Goal: Task Accomplishment & Management: Use online tool/utility

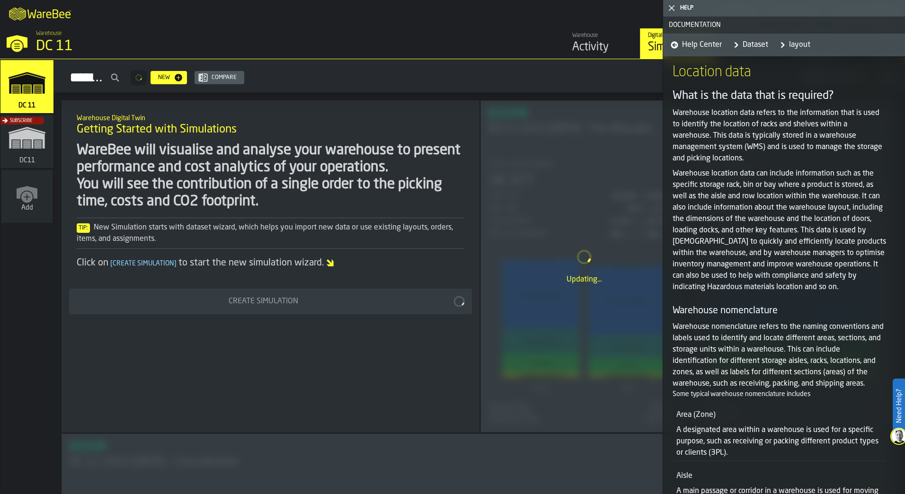
click at [693, 42] on span "Help Center" at bounding box center [702, 44] width 40 height 11
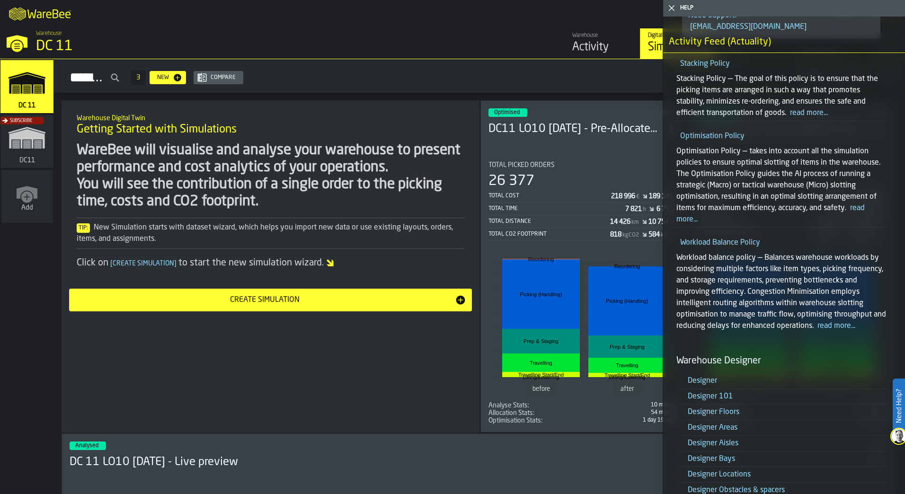
scroll to position [2509, 0]
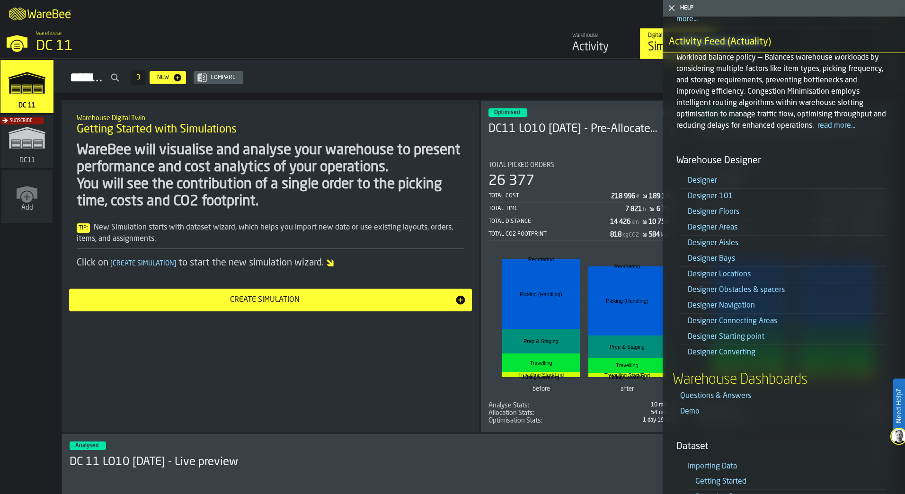
click at [722, 260] on link "Designer Bays" at bounding box center [711, 259] width 47 height 8
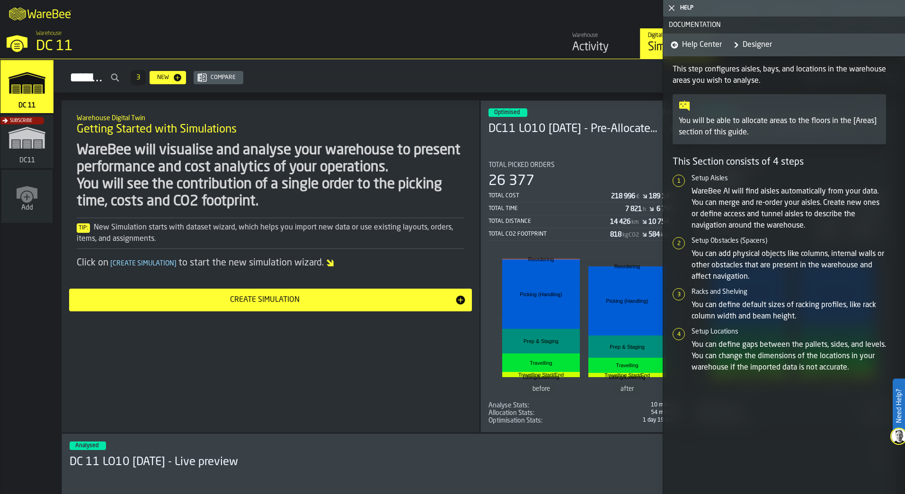
click at [706, 46] on span "Help Center" at bounding box center [702, 44] width 40 height 11
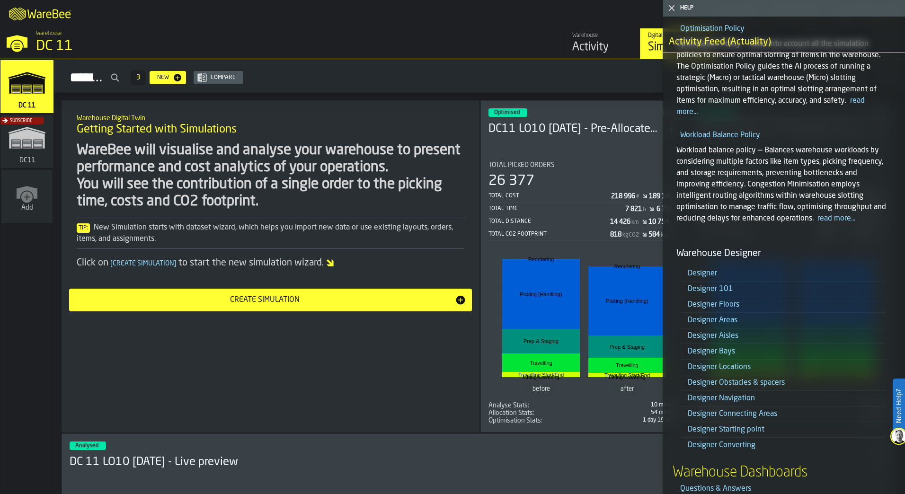
scroll to position [2414, 0]
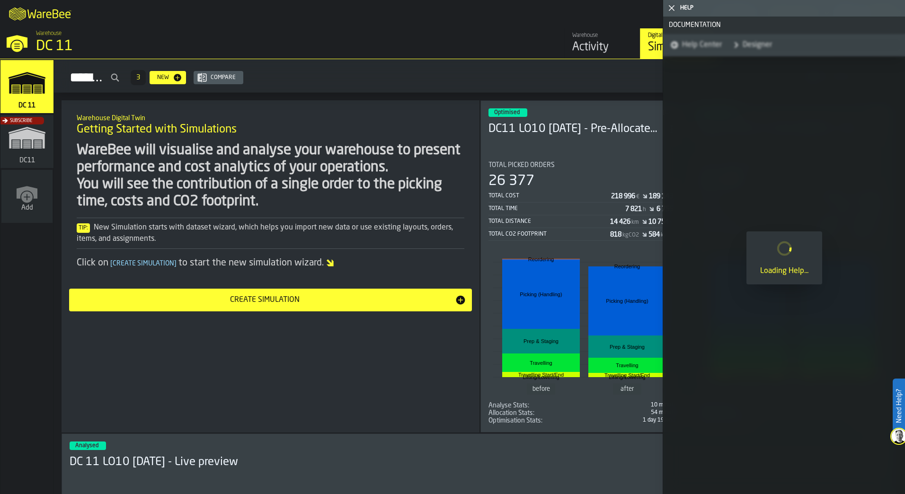
scroll to position [0, 0]
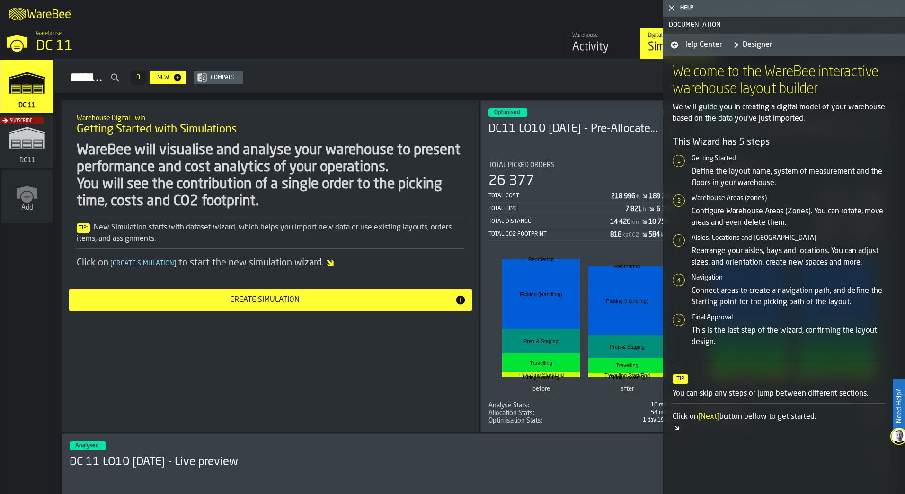
click at [710, 417] on span "[Next]" at bounding box center [708, 417] width 21 height 8
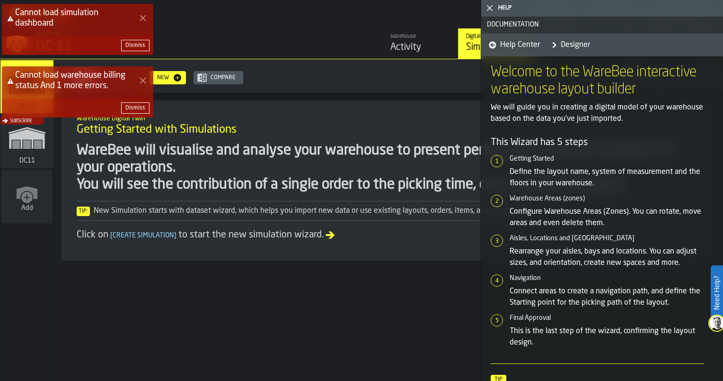
click at [144, 14] on icon "Close Error" at bounding box center [143, 18] width 8 height 8
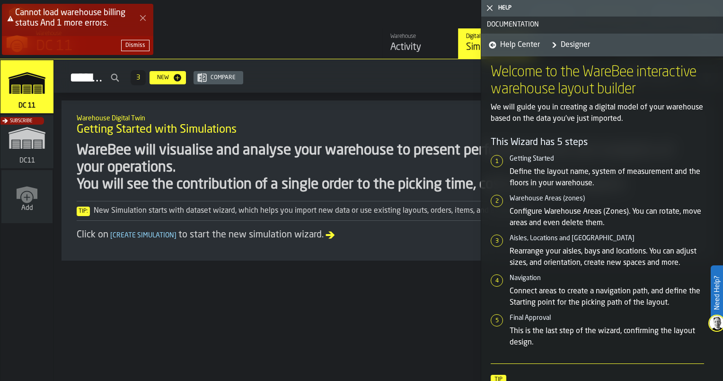
click at [143, 18] on polygon "Close Error" at bounding box center [143, 18] width 6 height 6
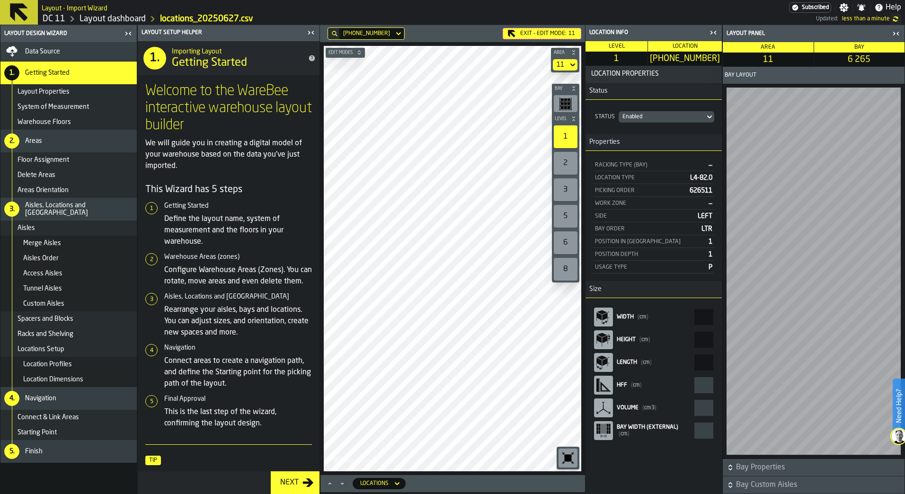
click at [565, 105] on rect "button-toolbar-undefined" at bounding box center [565, 104] width 3 height 2
click at [346, 49] on button "Edit Modes" at bounding box center [345, 52] width 39 height 9
click at [292, 487] on div "Next" at bounding box center [289, 482] width 26 height 11
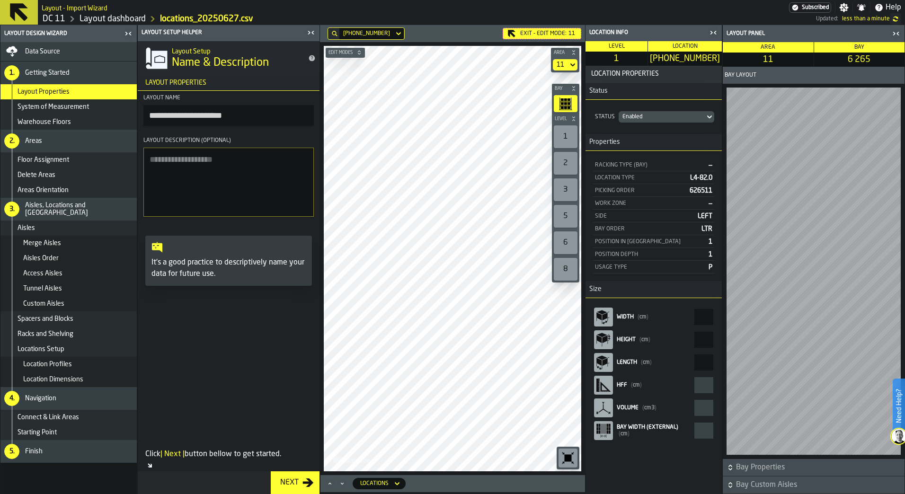
click at [314, 28] on icon "button-toggle-Close me" at bounding box center [310, 32] width 11 height 11
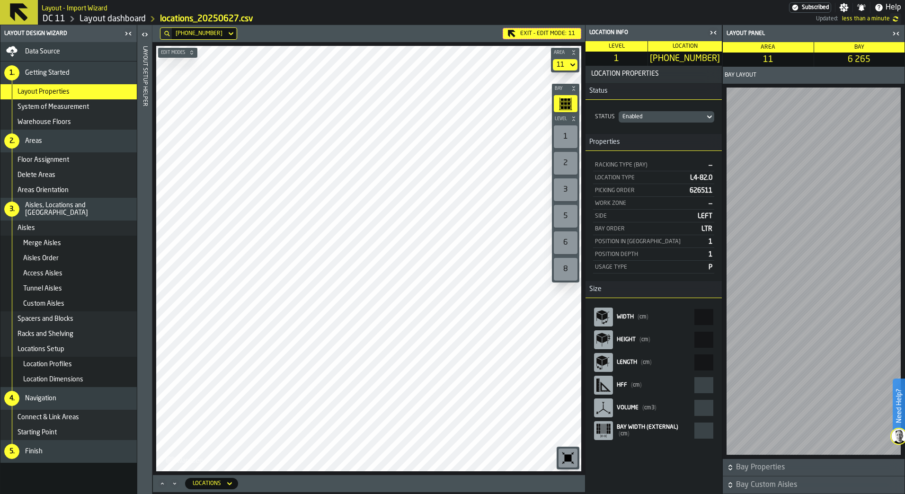
drag, startPoint x: 600, startPoint y: 429, endPoint x: 605, endPoint y: 437, distance: 9.8
click at [605, 437] on icon "react-aria9558813335-:rt9:" at bounding box center [603, 430] width 15 height 15
click at [737, 484] on span "Bay Custom Aisles" at bounding box center [819, 484] width 167 height 11
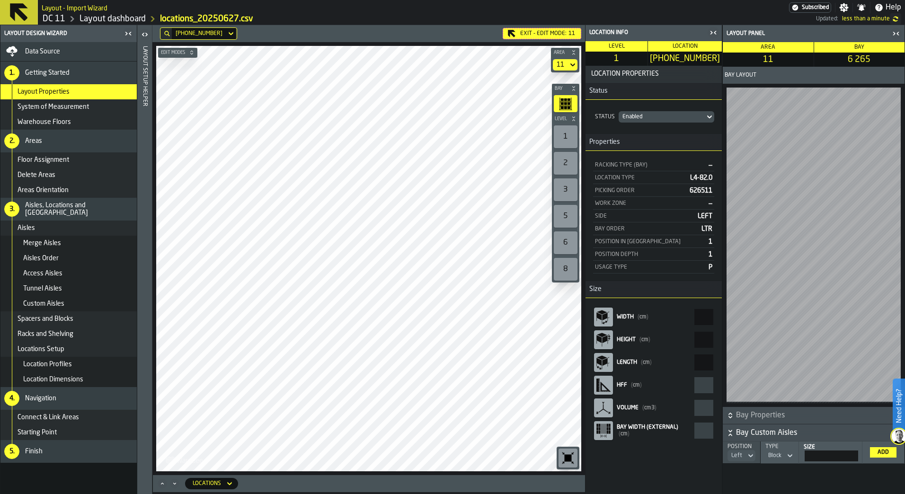
click at [744, 433] on span "Bay Custom Aisles" at bounding box center [819, 432] width 167 height 11
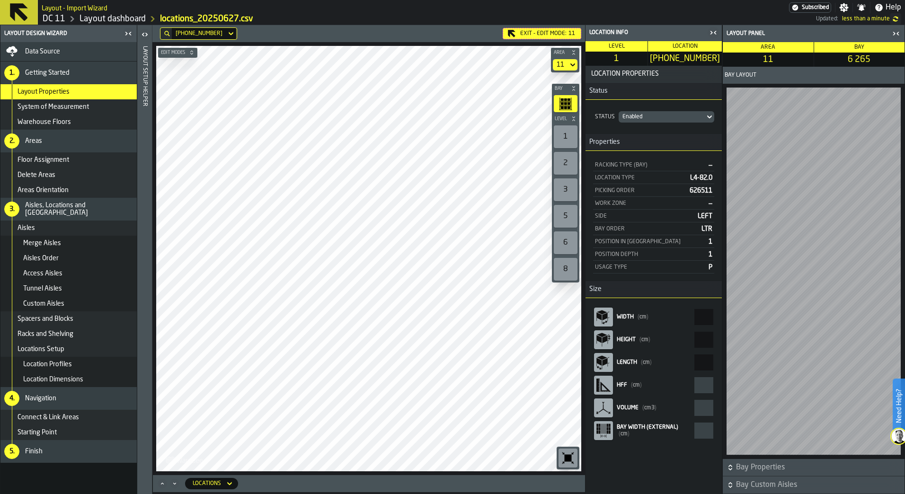
click at [745, 467] on span "Bay Properties" at bounding box center [819, 467] width 167 height 11
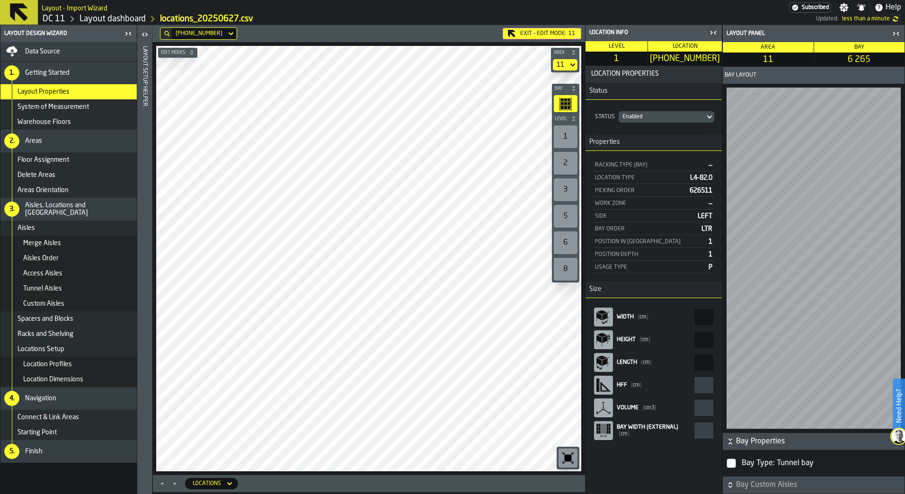
click at [742, 442] on span "Bay Properties" at bounding box center [819, 441] width 167 height 11
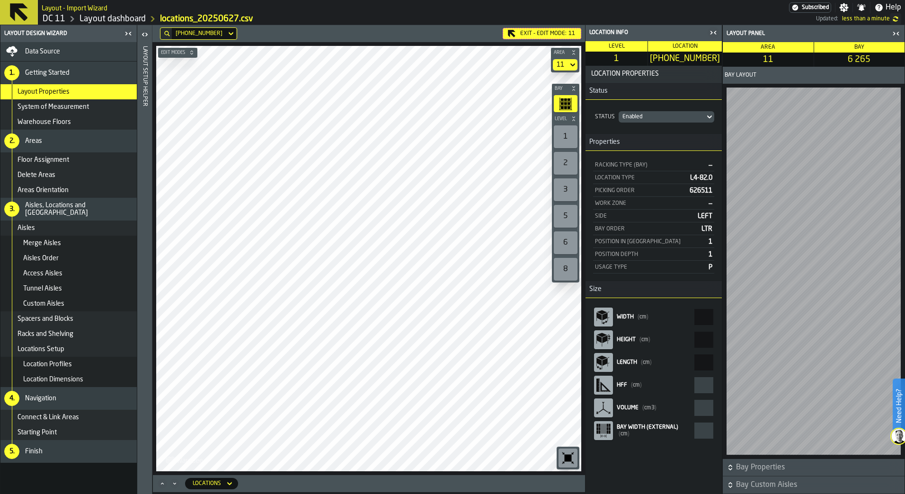
click at [746, 484] on span "Bay Custom Aisles" at bounding box center [819, 484] width 167 height 11
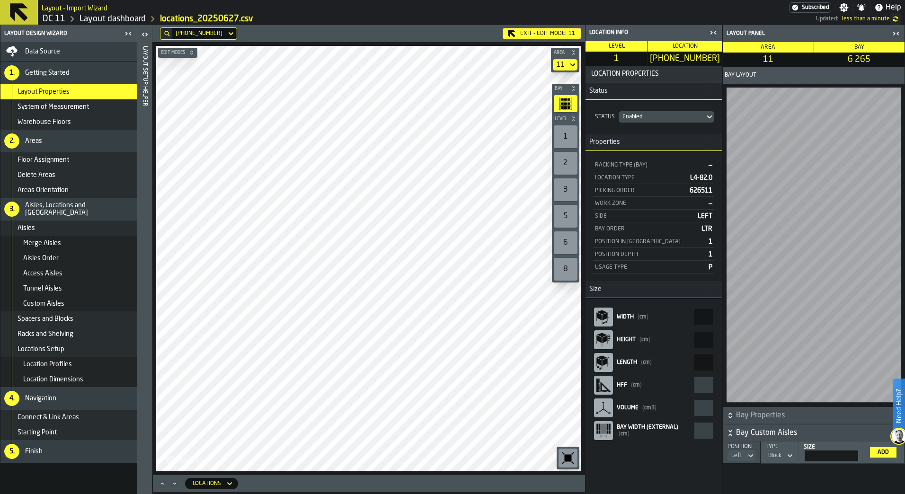
click at [562, 133] on div "1" at bounding box center [566, 136] width 24 height 23
click at [560, 158] on div "2" at bounding box center [566, 163] width 24 height 23
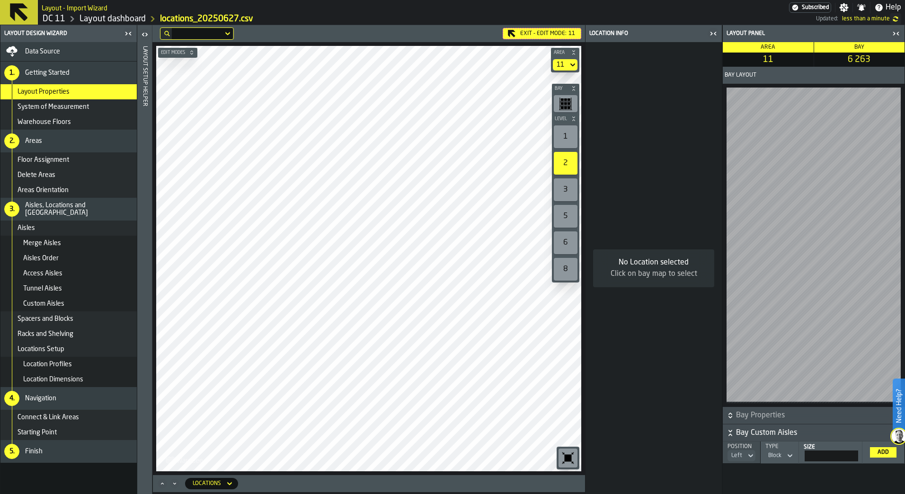
click at [564, 190] on div "3" at bounding box center [566, 189] width 24 height 23
click at [566, 221] on div "5" at bounding box center [566, 216] width 24 height 23
click at [565, 242] on div "6" at bounding box center [566, 242] width 24 height 23
click at [565, 269] on div "8" at bounding box center [566, 269] width 24 height 23
click at [568, 204] on label "5" at bounding box center [565, 216] width 27 height 27
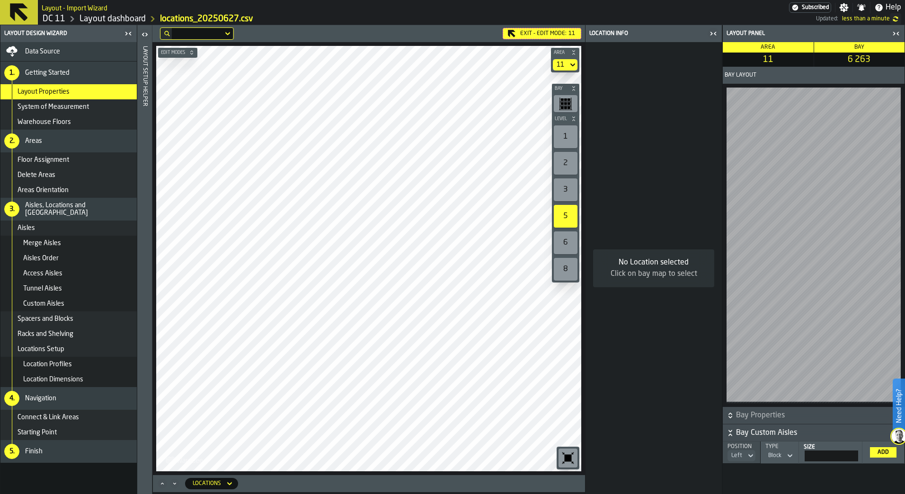
click at [570, 139] on div "1" at bounding box center [566, 136] width 24 height 23
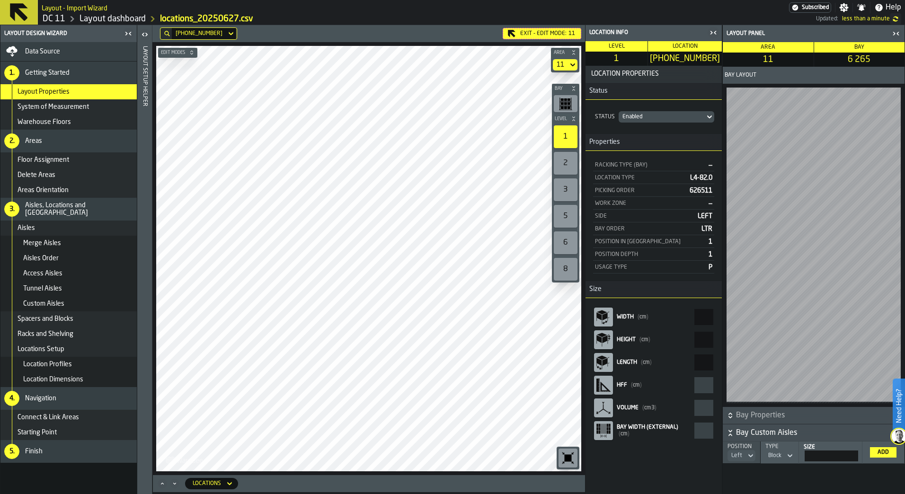
click at [568, 105] on rect "button-toolbar-undefined" at bounding box center [569, 104] width 3 height 2
click at [709, 113] on icon at bounding box center [709, 116] width 9 height 11
click at [710, 101] on div "Status Enabled" at bounding box center [653, 117] width 136 height 34
click at [145, 35] on icon "button-toggle-Open" at bounding box center [144, 34] width 11 height 11
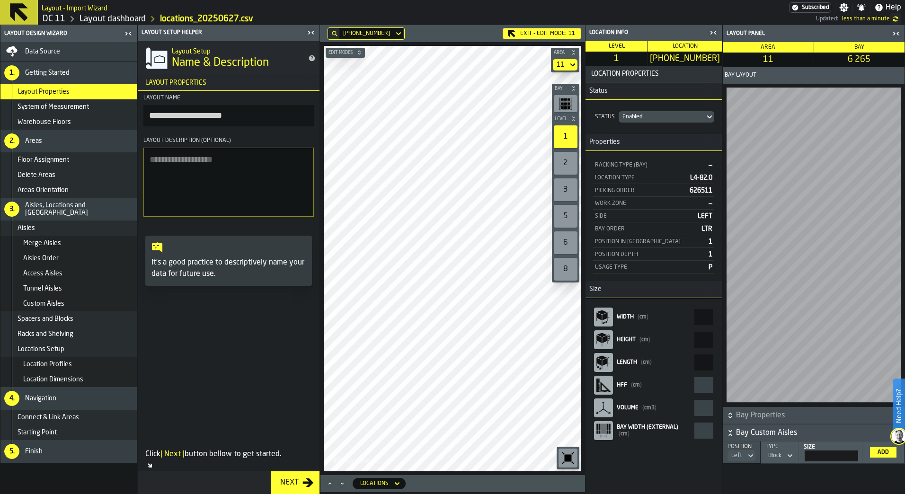
click at [284, 487] on div "Next" at bounding box center [289, 482] width 26 height 11
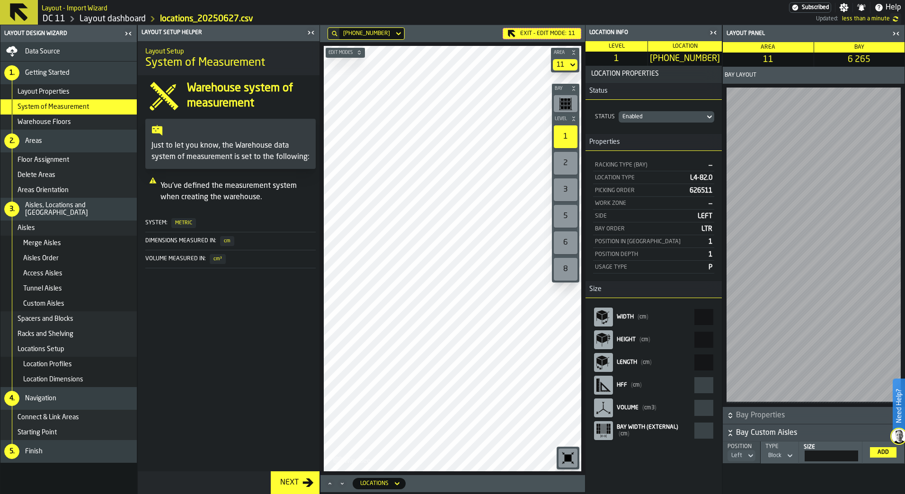
click at [289, 484] on div "Next" at bounding box center [289, 482] width 26 height 11
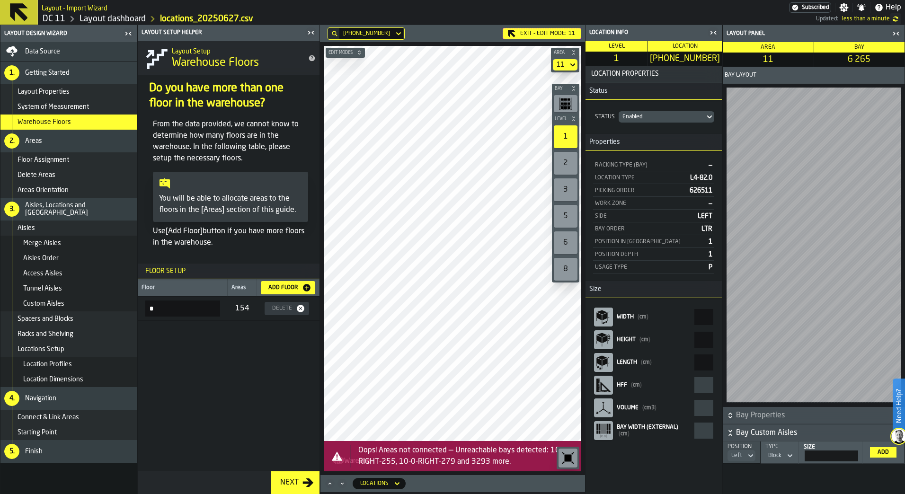
click at [311, 29] on icon "button-toggle-Close me" at bounding box center [310, 32] width 11 height 11
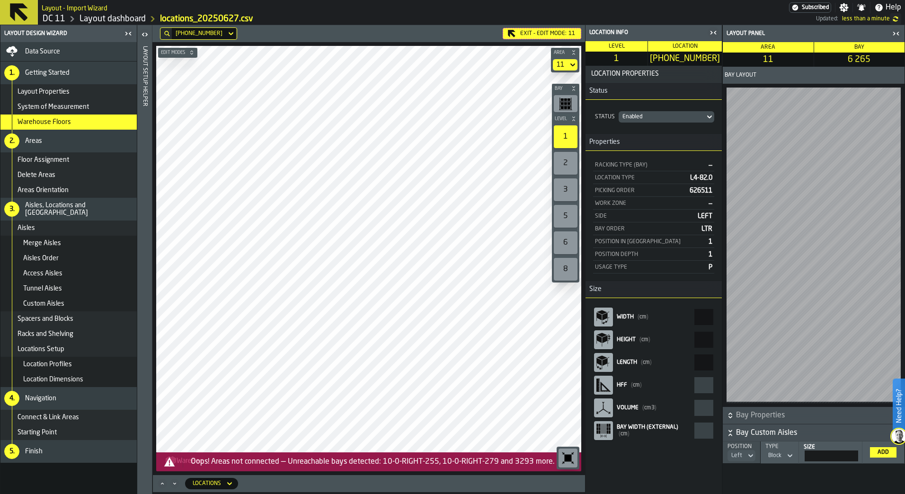
click at [245, 463] on div "Oops! Areas not connected — Unreachable bays detected: 10-0-RIGHT-255, 10-0-RIG…" at bounding box center [382, 461] width 383 height 11
click at [170, 485] on icon "Minimize" at bounding box center [174, 483] width 9 height 9
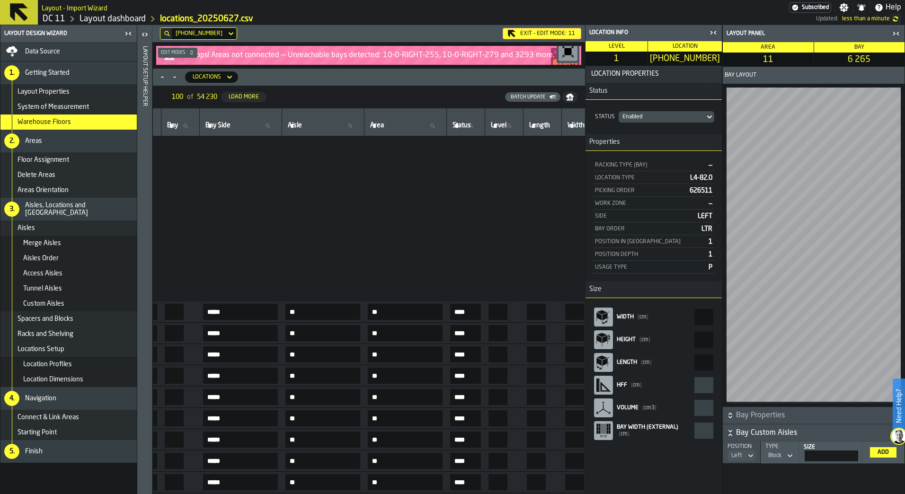
scroll to position [947, 106]
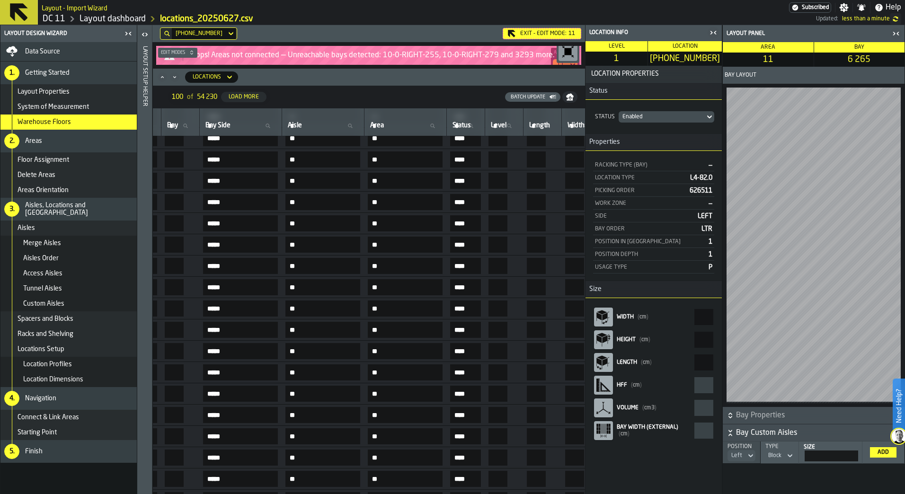
click at [347, 492] on input "**" at bounding box center [322, 500] width 75 height 16
click at [403, 494] on html "Need Help? Layout - Import Wizard Subscribed Settings Notifications Help DC 11 …" at bounding box center [452, 247] width 905 height 494
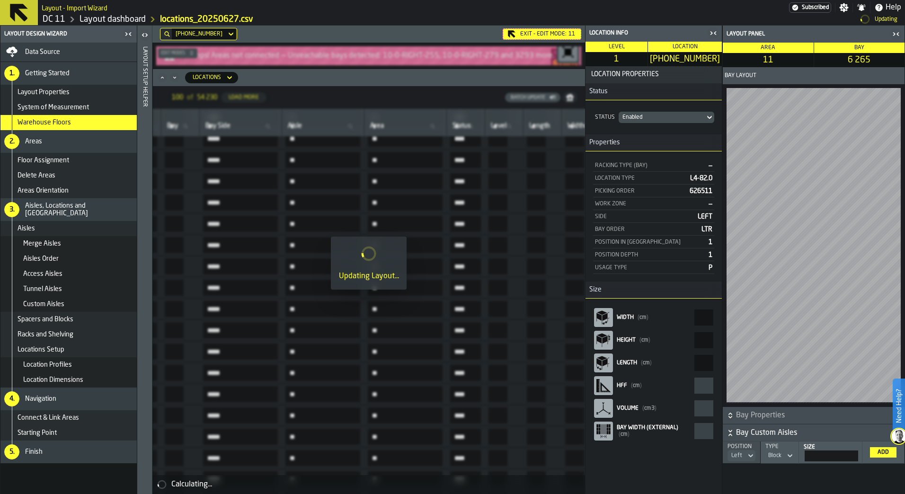
scroll to position [947, 256]
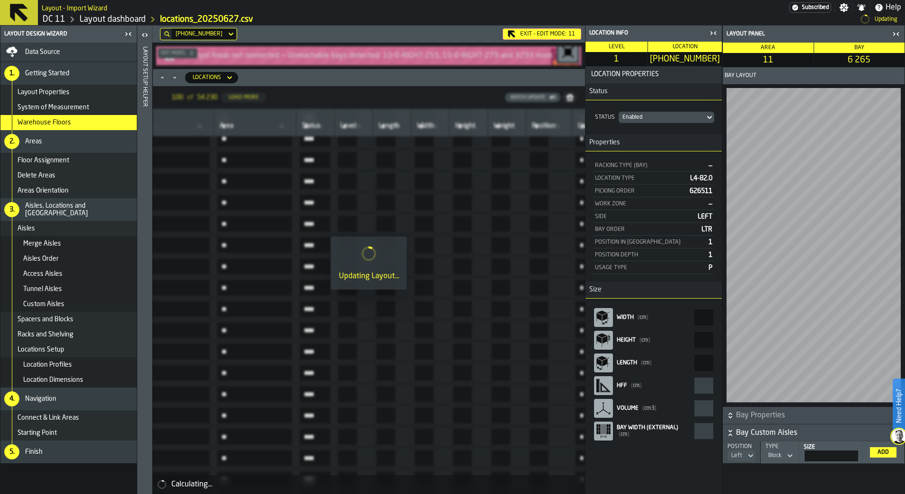
click at [403, 492] on div "Calculating..." at bounding box center [368, 484] width 433 height 19
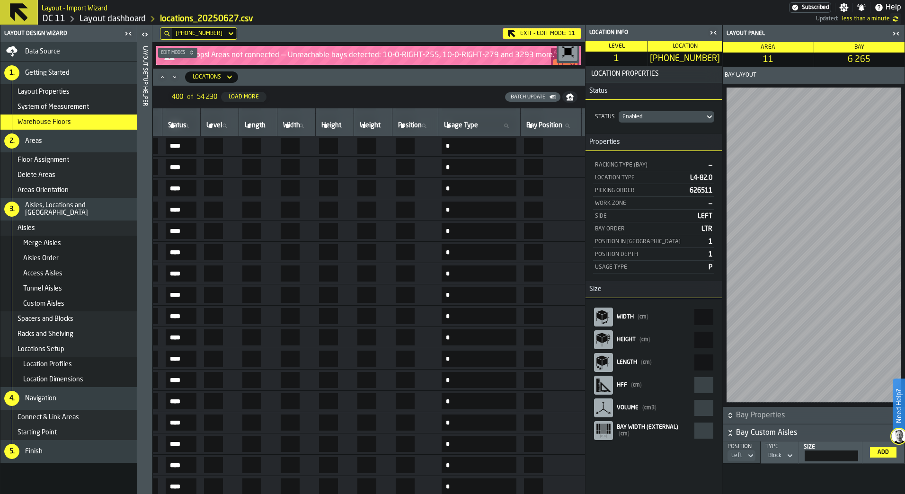
scroll to position [0, 390]
click at [311, 124] on label "Width Width" at bounding box center [296, 126] width 30 height 12
click at [311, 124] on input "Width Width" at bounding box center [296, 126] width 30 height 12
click at [388, 98] on div "Batch Update" at bounding box center [418, 96] width 284 height 9
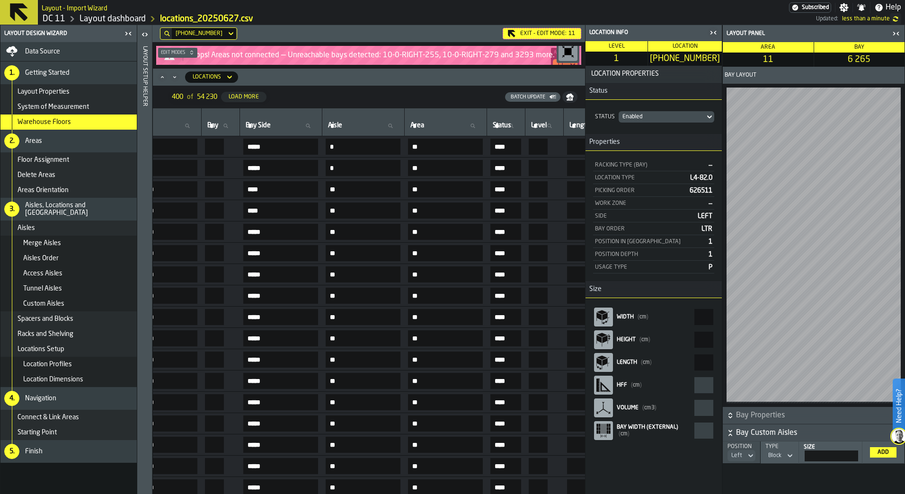
scroll to position [0, 0]
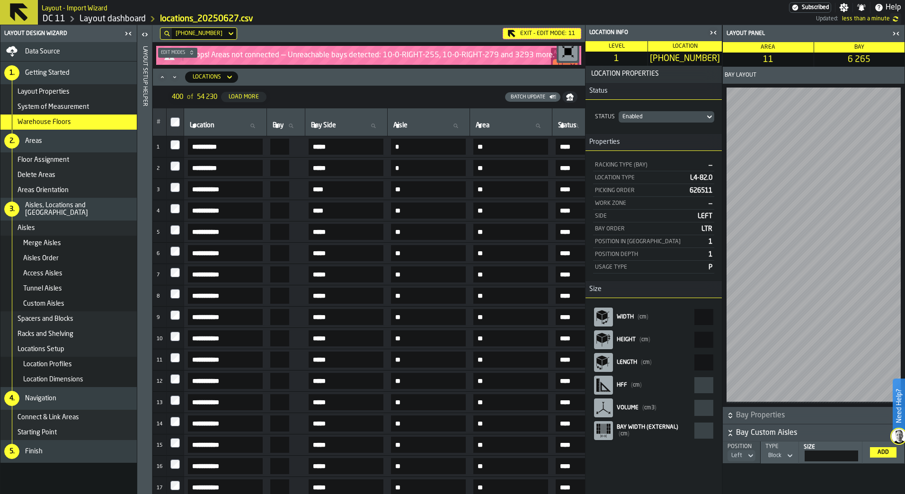
click at [182, 80] on div "Locations" at bounding box center [211, 76] width 61 height 11
click at [229, 78] on icon at bounding box center [229, 77] width 4 height 3
click at [177, 79] on icon "Minimize" at bounding box center [174, 76] width 9 height 9
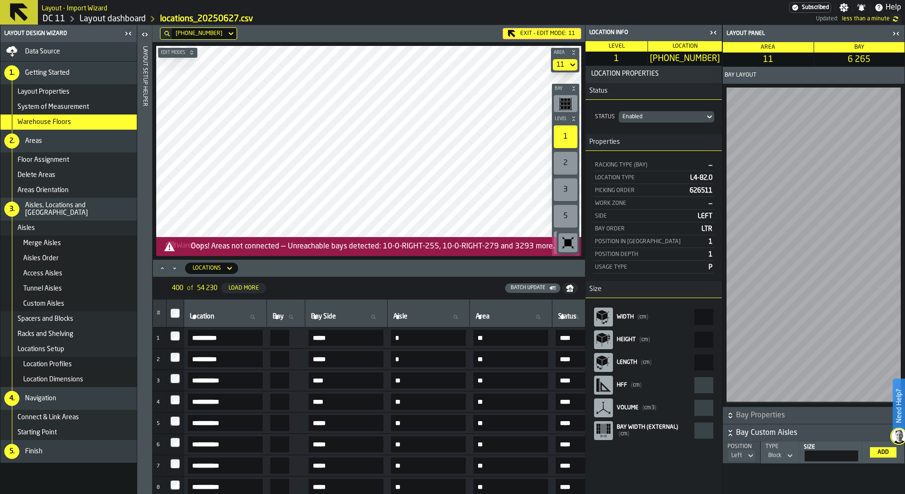
click at [177, 268] on icon "Minimize" at bounding box center [174, 268] width 9 height 9
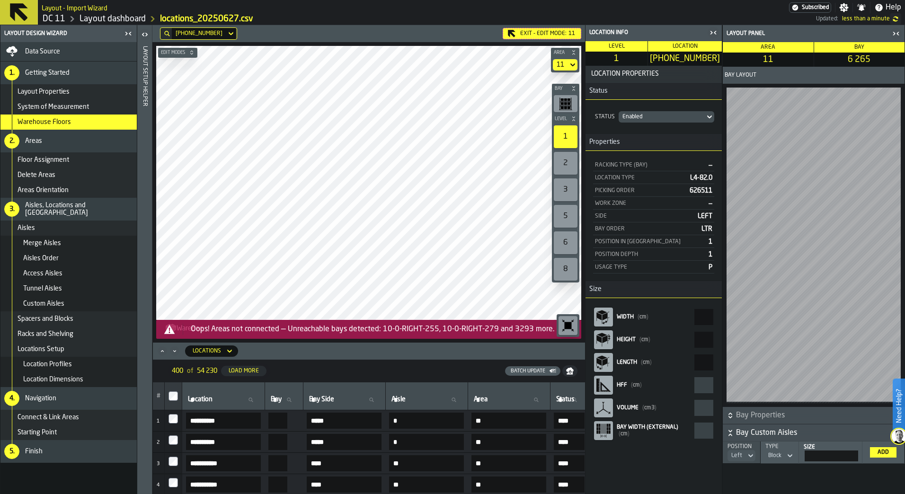
click at [251, 333] on div "Oops! Areas not connected — Unreachable bays detected: 10-0-RIGHT-255, 10-0-RIG…" at bounding box center [382, 329] width 383 height 11
click at [162, 328] on div "Oops! Areas not connected — Unreachable bays detected: 10-0-RIGHT-255, 10-0-RIG…" at bounding box center [368, 329] width 417 height 11
click at [560, 328] on div "button-toolbar-undefined" at bounding box center [568, 325] width 19 height 19
click at [405, 355] on header "Locations" at bounding box center [369, 351] width 432 height 17
click at [403, 367] on div "Batch Update" at bounding box center [418, 370] width 284 height 9
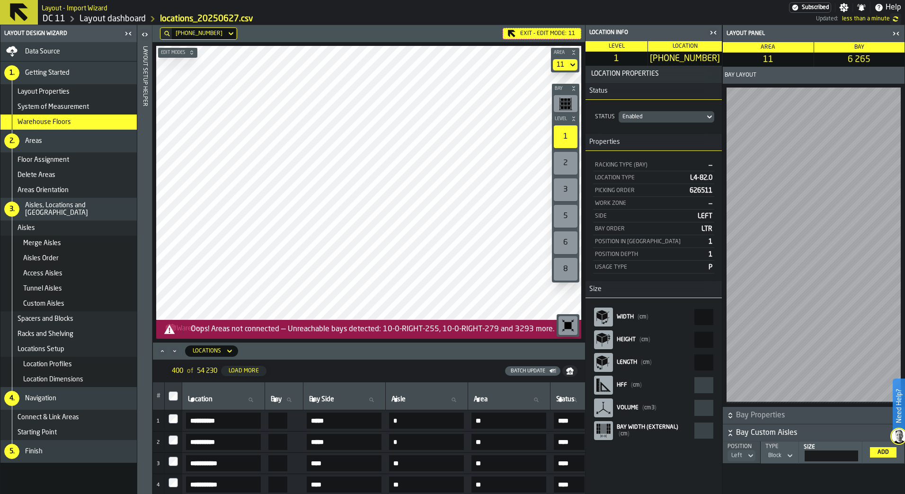
click at [559, 100] on icon "button-toolbar-undefined" at bounding box center [565, 103] width 13 height 13
click at [567, 109] on icon "button-toolbar-undefined" at bounding box center [565, 103] width 13 height 13
click at [293, 400] on label "[GEOGRAPHIC_DATA]" at bounding box center [284, 400] width 30 height 12
click at [293, 400] on input "[GEOGRAPHIC_DATA]" at bounding box center [284, 400] width 30 height 12
type input "***"
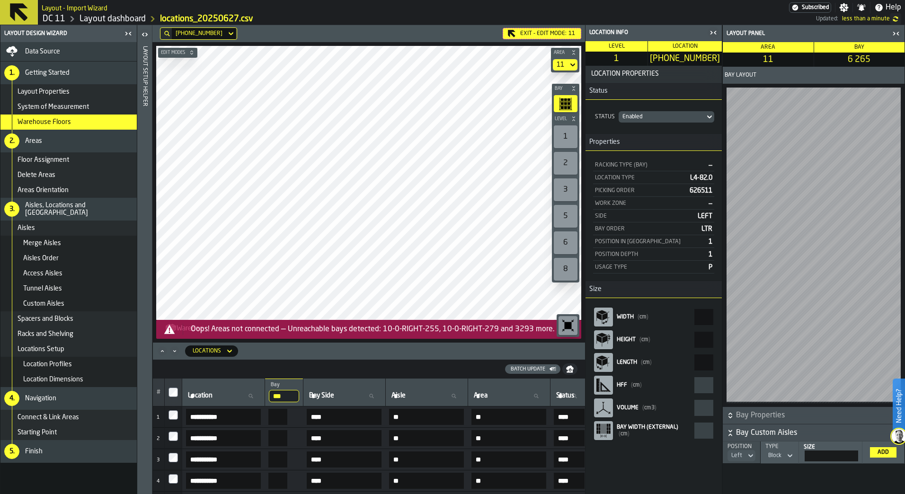
click at [328, 383] on div "[GEOGRAPHIC_DATA]" at bounding box center [344, 392] width 74 height 20
click at [265, 381] on th "Location Location" at bounding box center [223, 393] width 83 height 28
click at [258, 388] on div "Location Location" at bounding box center [223, 392] width 75 height 20
click at [241, 394] on input "Location Location" at bounding box center [223, 396] width 75 height 12
click at [359, 388] on div "[GEOGRAPHIC_DATA]" at bounding box center [344, 392] width 74 height 20
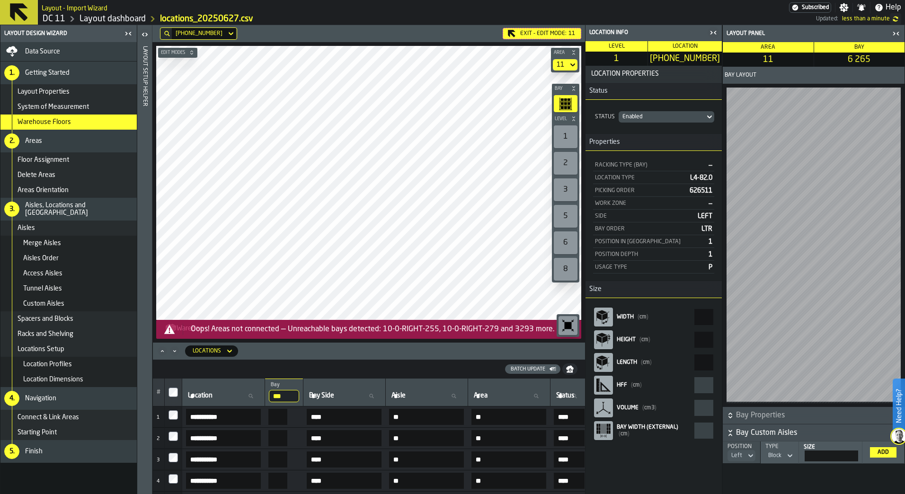
click at [243, 396] on input "Location Location" at bounding box center [223, 396] width 75 height 12
click at [299, 396] on input "***" at bounding box center [284, 396] width 30 height 12
click at [299, 395] on input "***" at bounding box center [284, 396] width 30 height 12
click at [263, 380] on div "**********" at bounding box center [369, 427] width 432 height 134
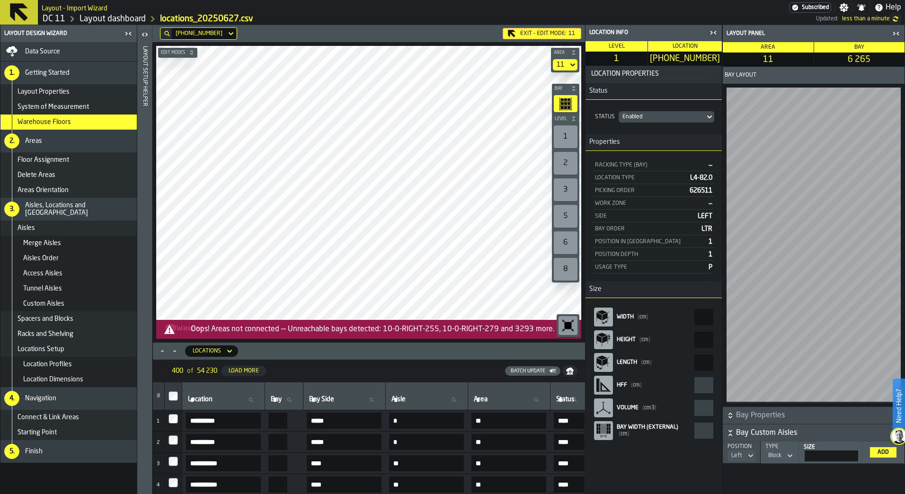
click at [292, 399] on icon at bounding box center [289, 400] width 6 height 6
click at [299, 399] on input "[GEOGRAPHIC_DATA]" at bounding box center [284, 400] width 30 height 12
type input "***"
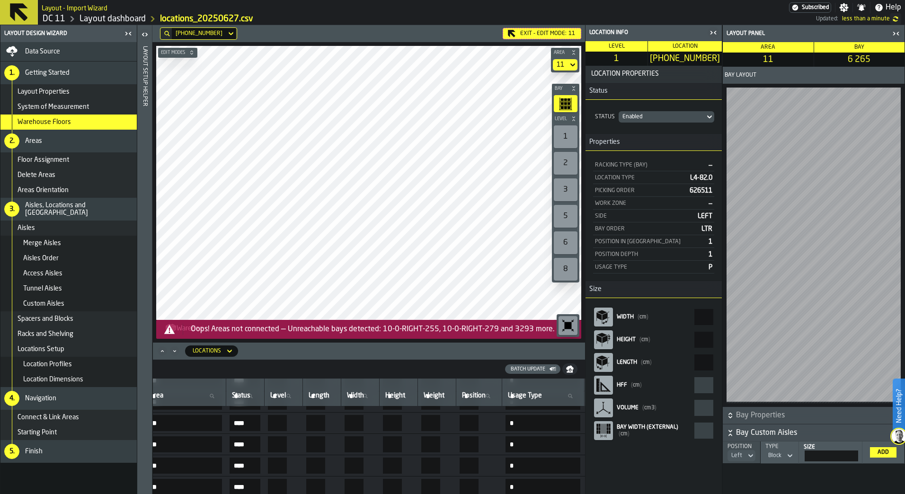
scroll to position [1442, 0]
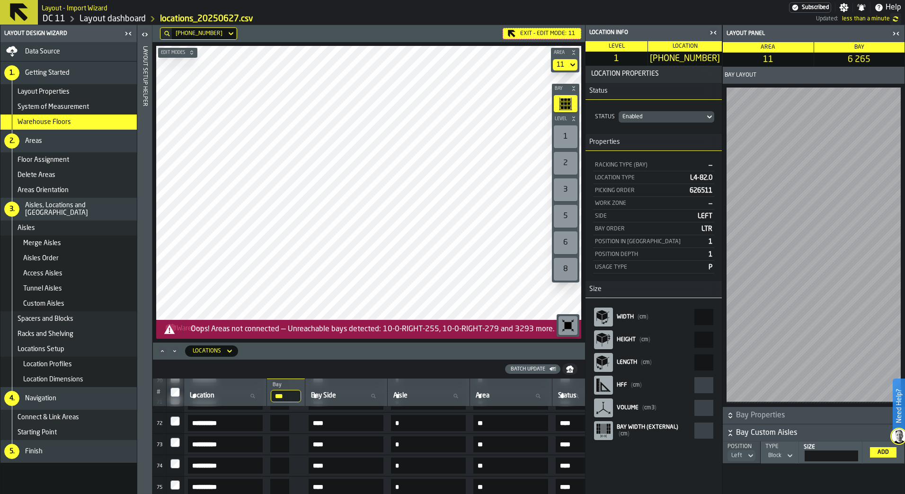
click at [301, 397] on input "***" at bounding box center [286, 396] width 30 height 12
click at [301, 395] on input "***" at bounding box center [286, 396] width 30 height 12
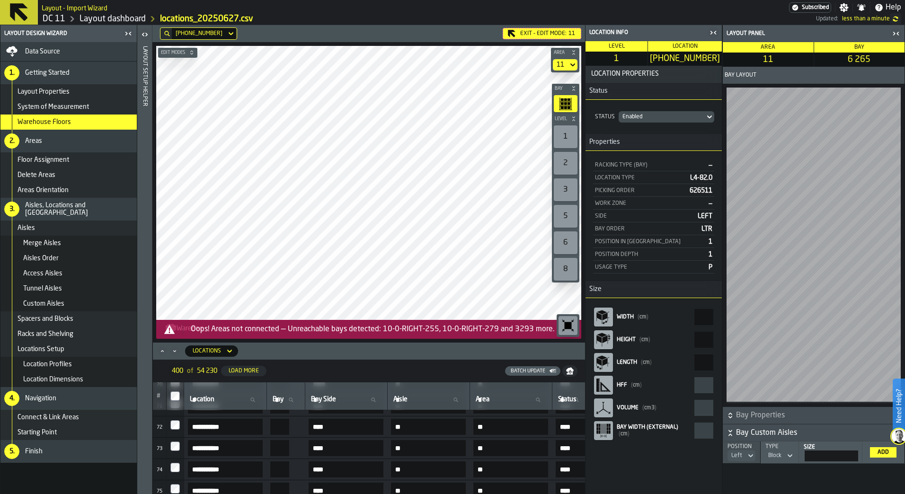
click at [300, 394] on input "[GEOGRAPHIC_DATA]" at bounding box center [286, 400] width 30 height 12
type input "***"
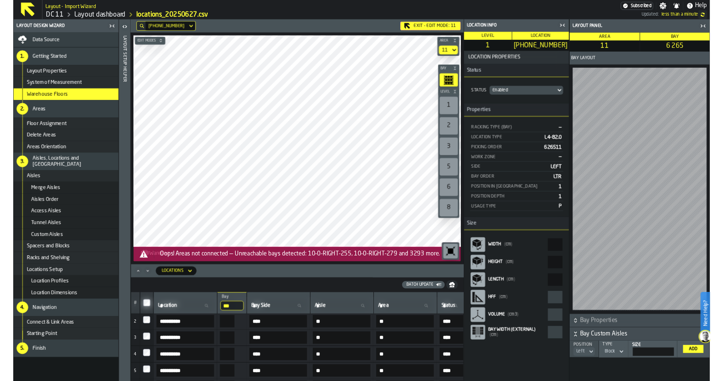
scroll to position [0, 0]
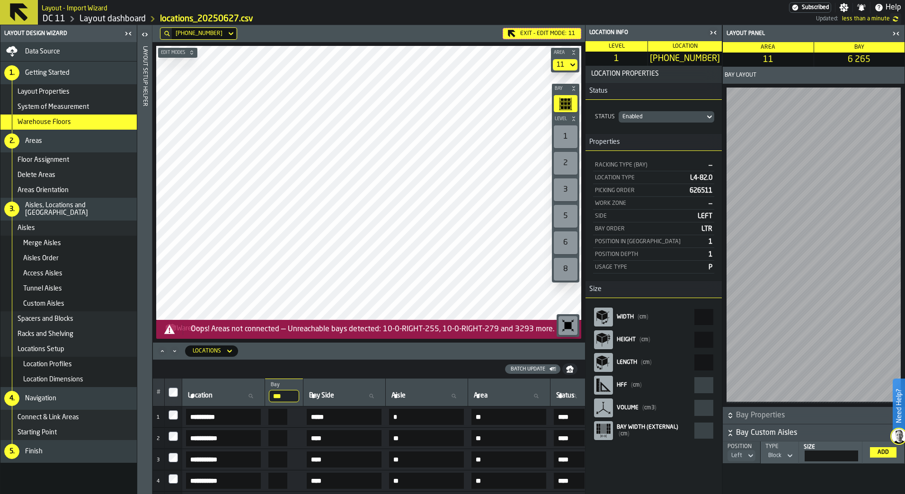
click at [363, 381] on th "[GEOGRAPHIC_DATA]" at bounding box center [344, 393] width 82 height 28
click at [247, 394] on input "Location Location" at bounding box center [223, 396] width 75 height 12
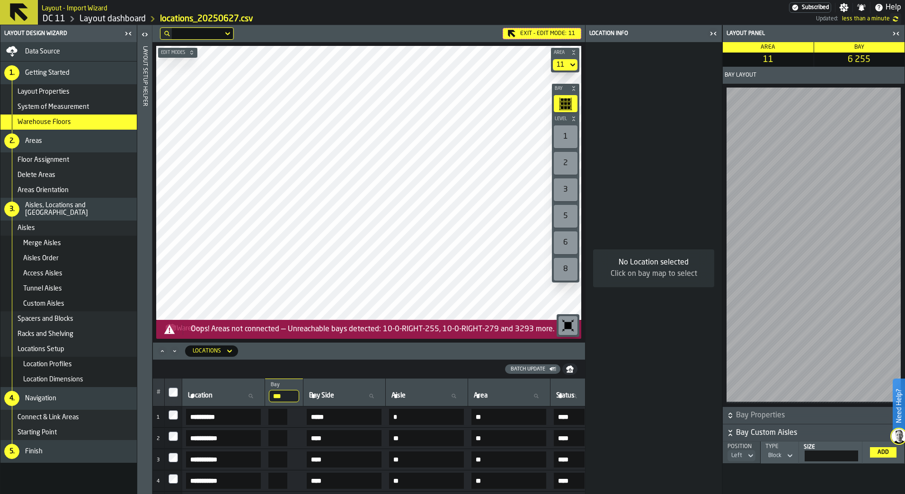
click at [299, 393] on input "***" at bounding box center [284, 396] width 30 height 12
click at [299, 396] on input "***" at bounding box center [284, 396] width 30 height 12
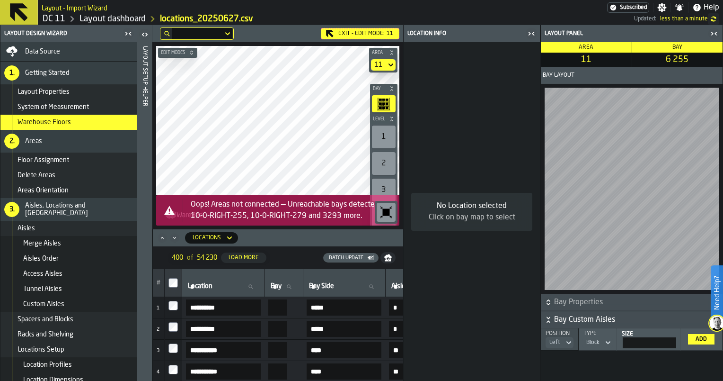
click at [175, 239] on icon "Minimize" at bounding box center [174, 237] width 9 height 9
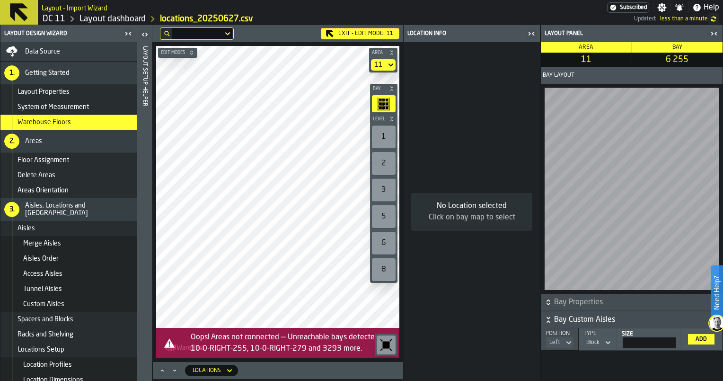
click at [170, 341] on icon "alert-Oops! Areas not connected — Unreachable bays detected: 10-0-RIGHT-255, 10…" at bounding box center [169, 342] width 11 height 9
drag, startPoint x: 170, startPoint y: 341, endPoint x: 363, endPoint y: 346, distance: 193.2
click at [363, 346] on div "Oops! Areas not connected — Unreachable bays detected: 10-0-RIGHT-255, 10-0-RIG…" at bounding box center [291, 342] width 201 height 23
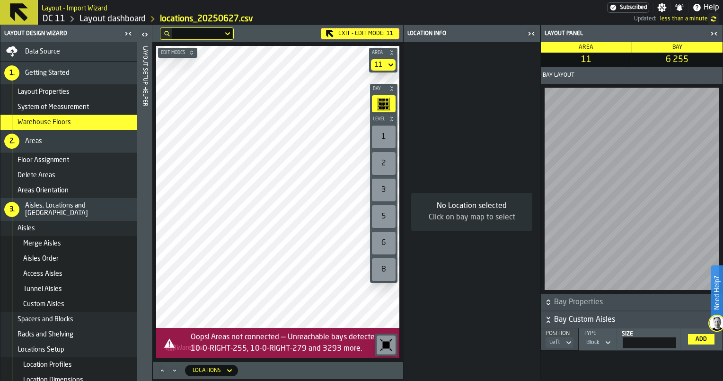
click at [381, 342] on icon "button-toolbar-undefined" at bounding box center [386, 344] width 15 height 15
click at [530, 35] on icon "button-toggle-Close me" at bounding box center [531, 33] width 11 height 11
